Goal: Use online tool/utility: Utilize a website feature to perform a specific function

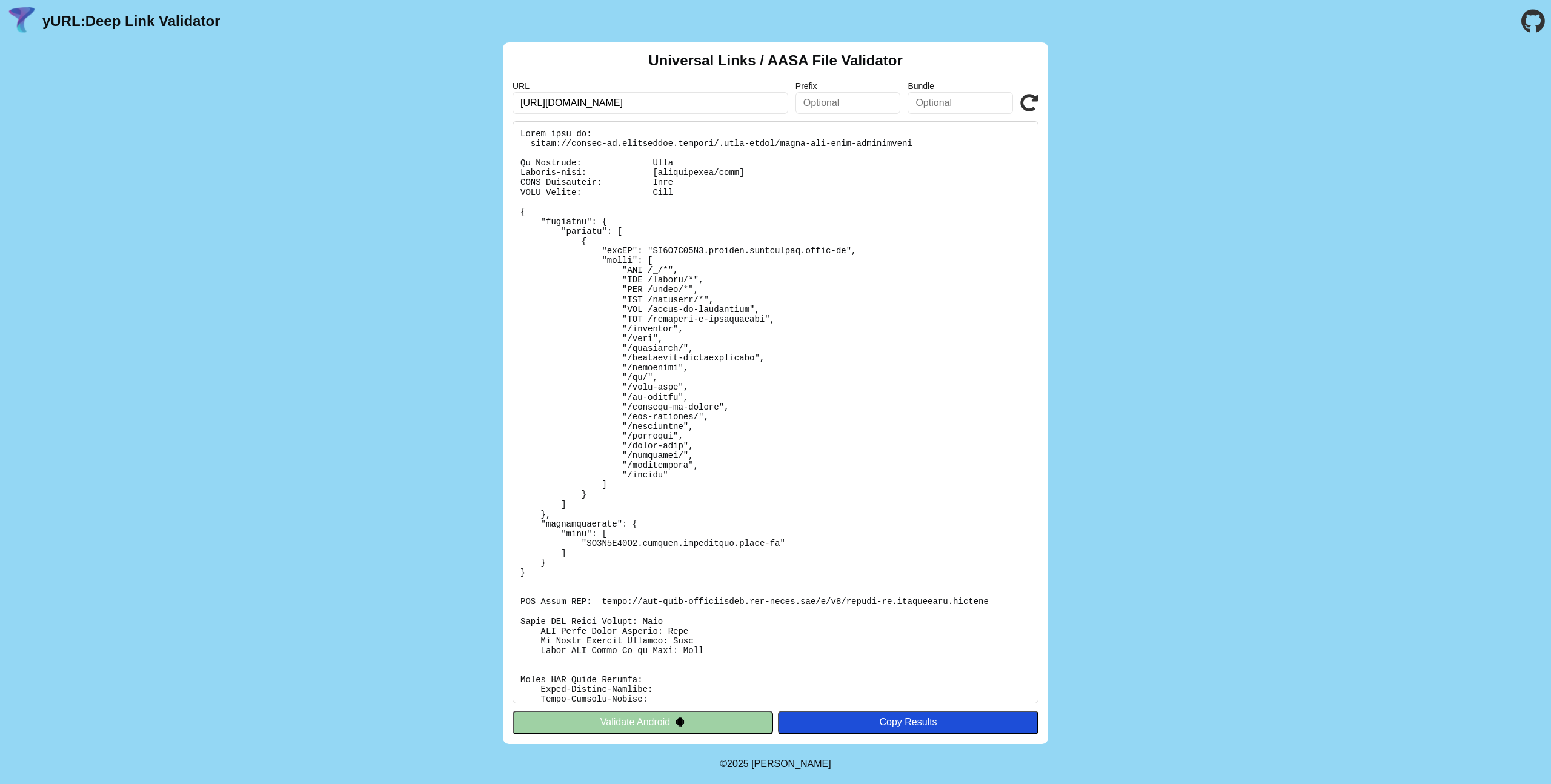
drag, startPoint x: 703, startPoint y: 101, endPoint x: 548, endPoint y: 104, distance: 155.0
click at [548, 104] on input "https://tienda-qa.priceshoes.digital" at bounding box center [651, 103] width 276 height 22
type input "[URL][DOMAIN_NAME]"
click at [1028, 106] on icon at bounding box center [1029, 103] width 18 height 18
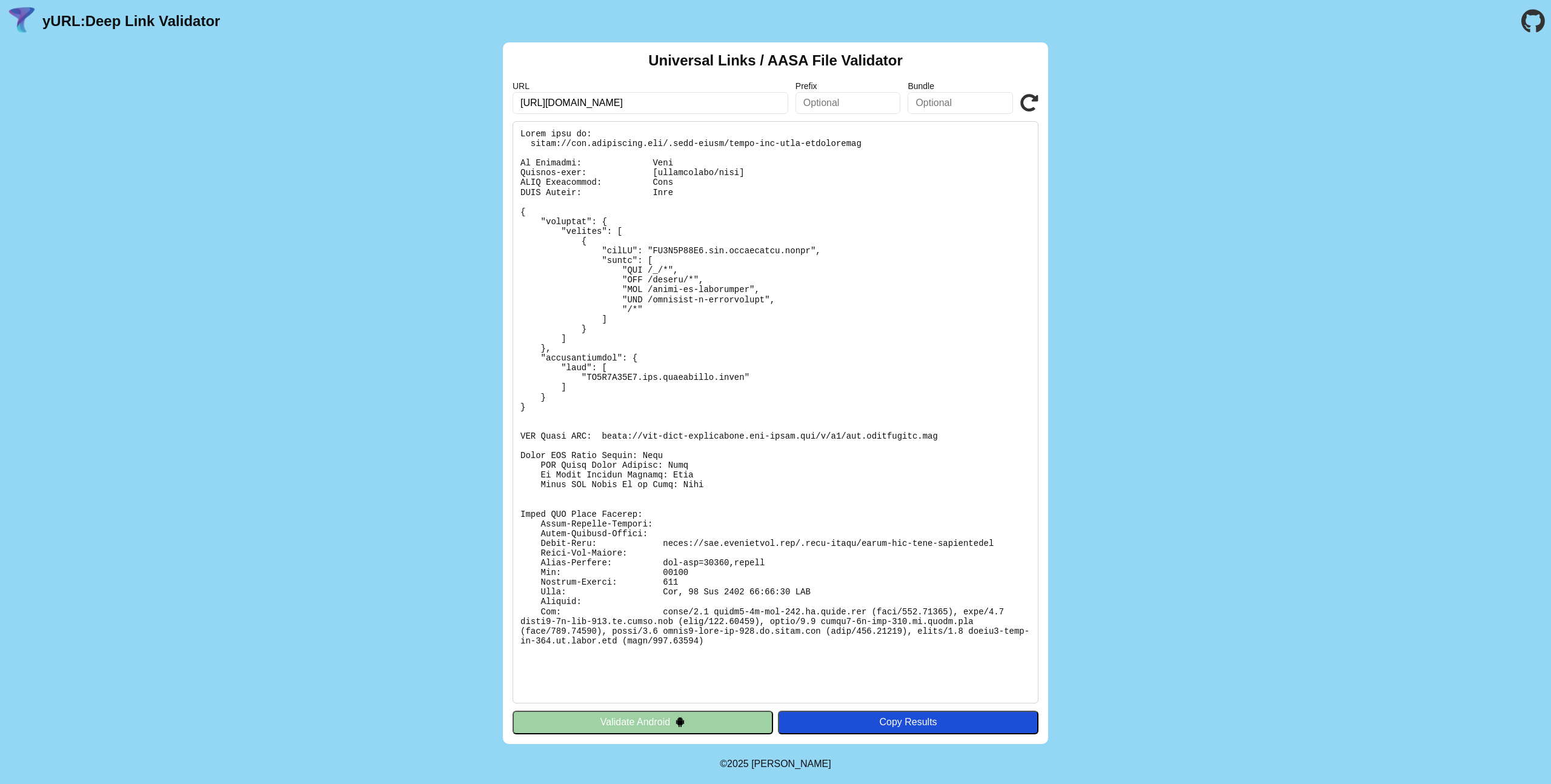
click at [692, 722] on button "Validate Android" at bounding box center [643, 722] width 261 height 23
